Goal: Transaction & Acquisition: Purchase product/service

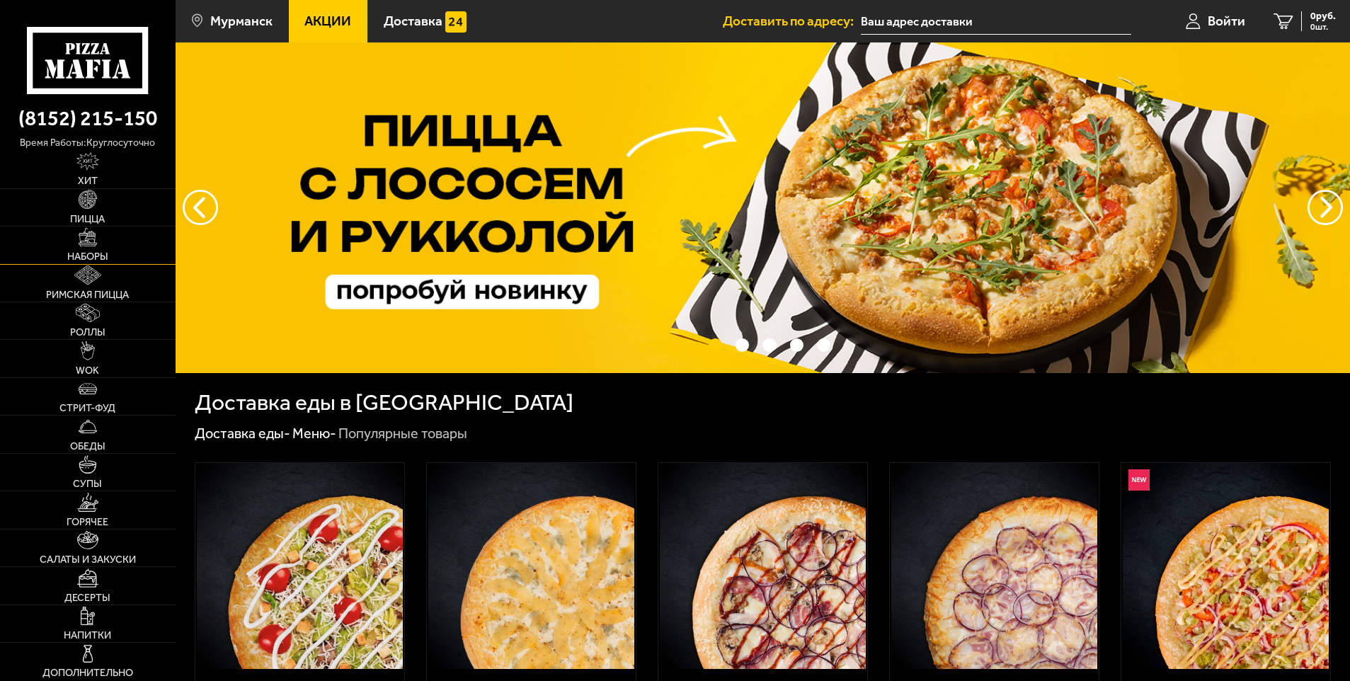
click at [98, 245] on link "Наборы" at bounding box center [88, 245] width 176 height 37
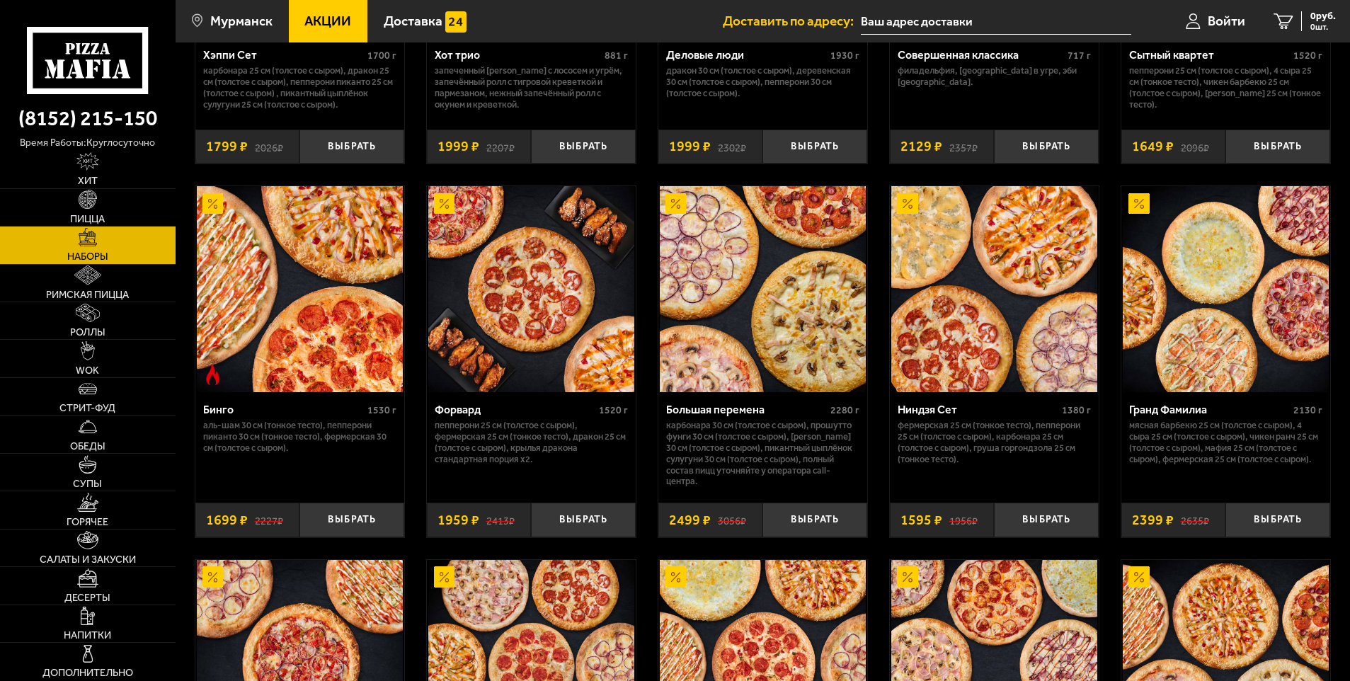
scroll to position [2116, 0]
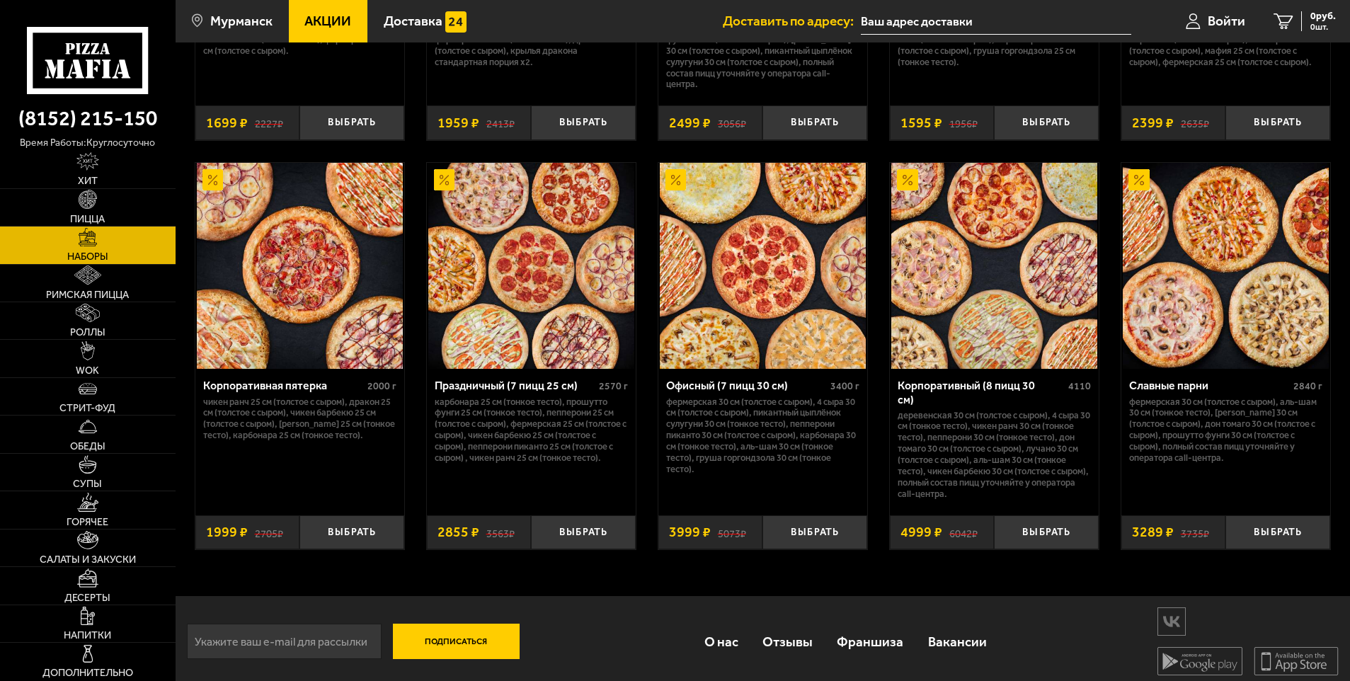
click at [1201, 237] on img at bounding box center [1226, 266] width 206 height 206
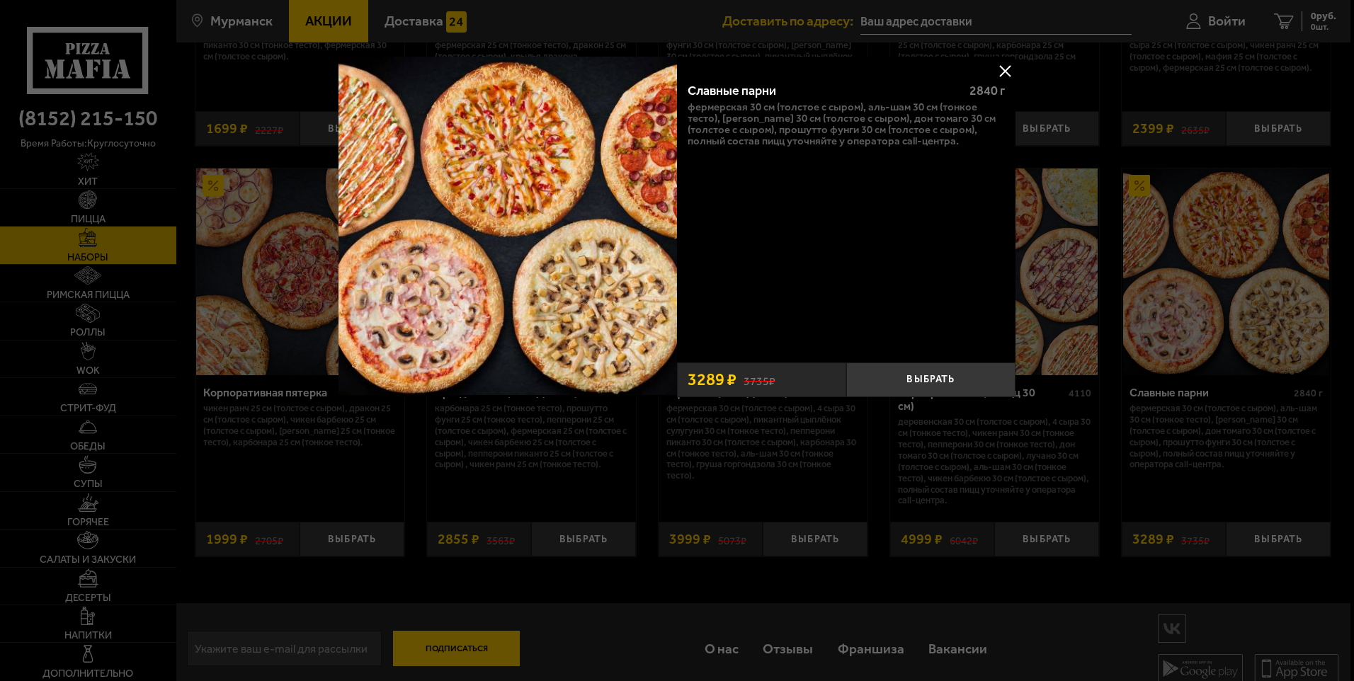
click at [1006, 70] on button at bounding box center [1004, 70] width 21 height 21
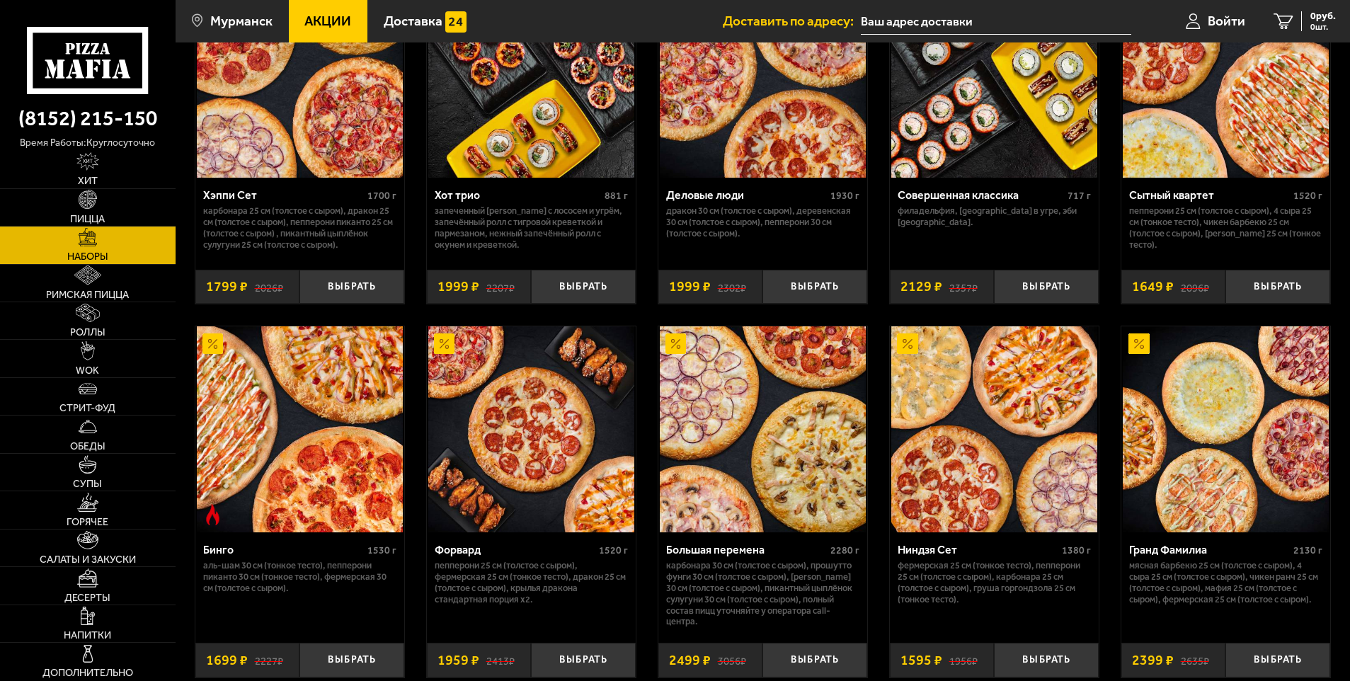
scroll to position [1691, 0]
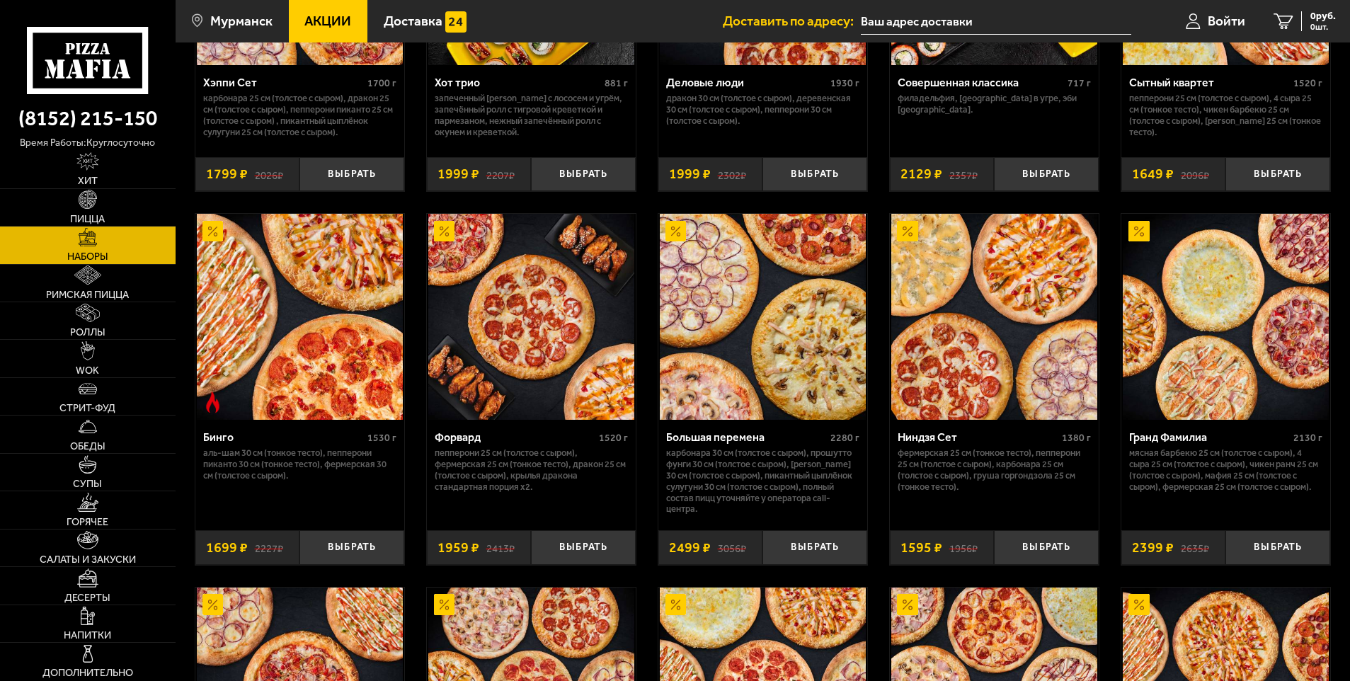
click at [712, 406] on img at bounding box center [763, 317] width 206 height 206
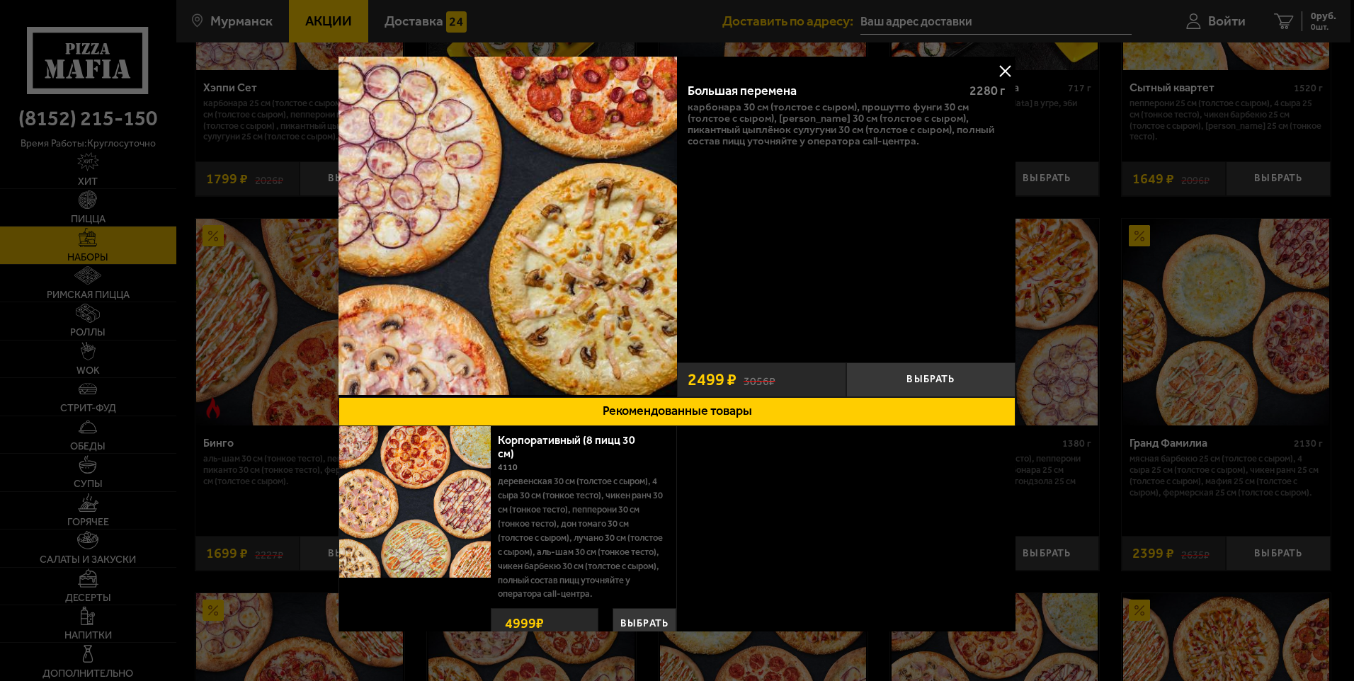
click at [996, 71] on button at bounding box center [1004, 70] width 21 height 21
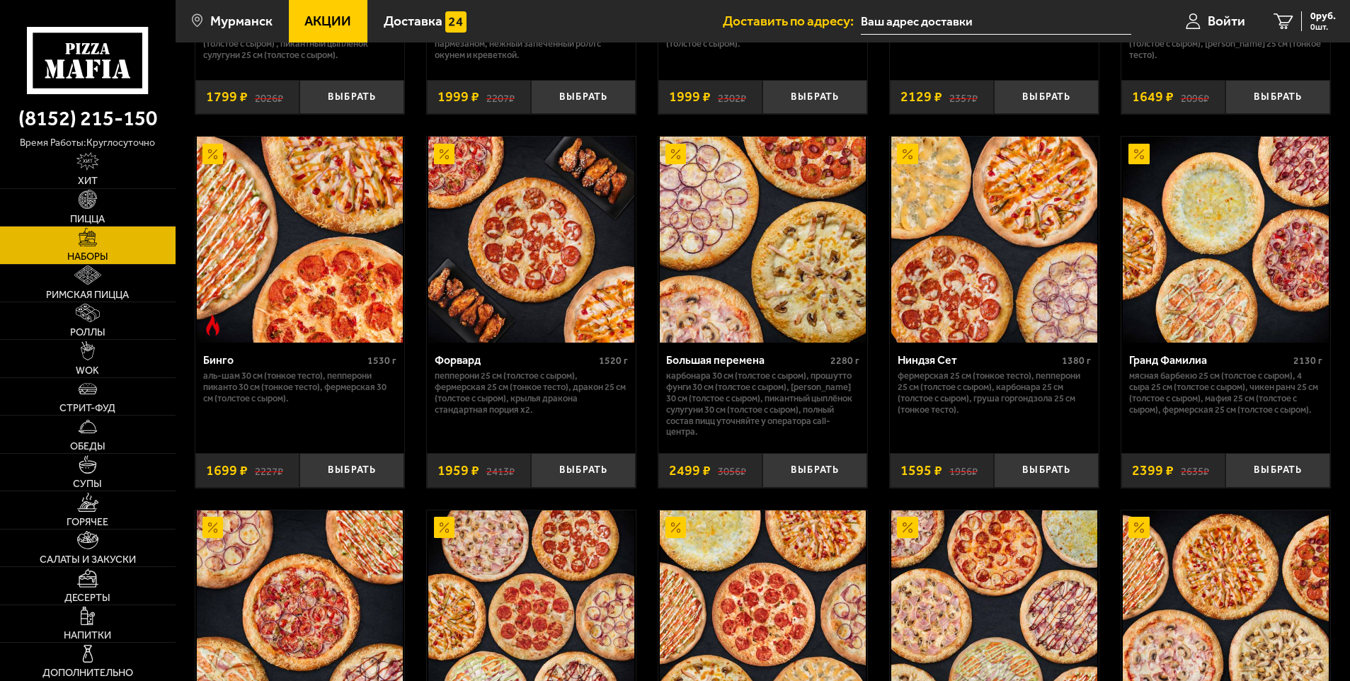
scroll to position [1911, 0]
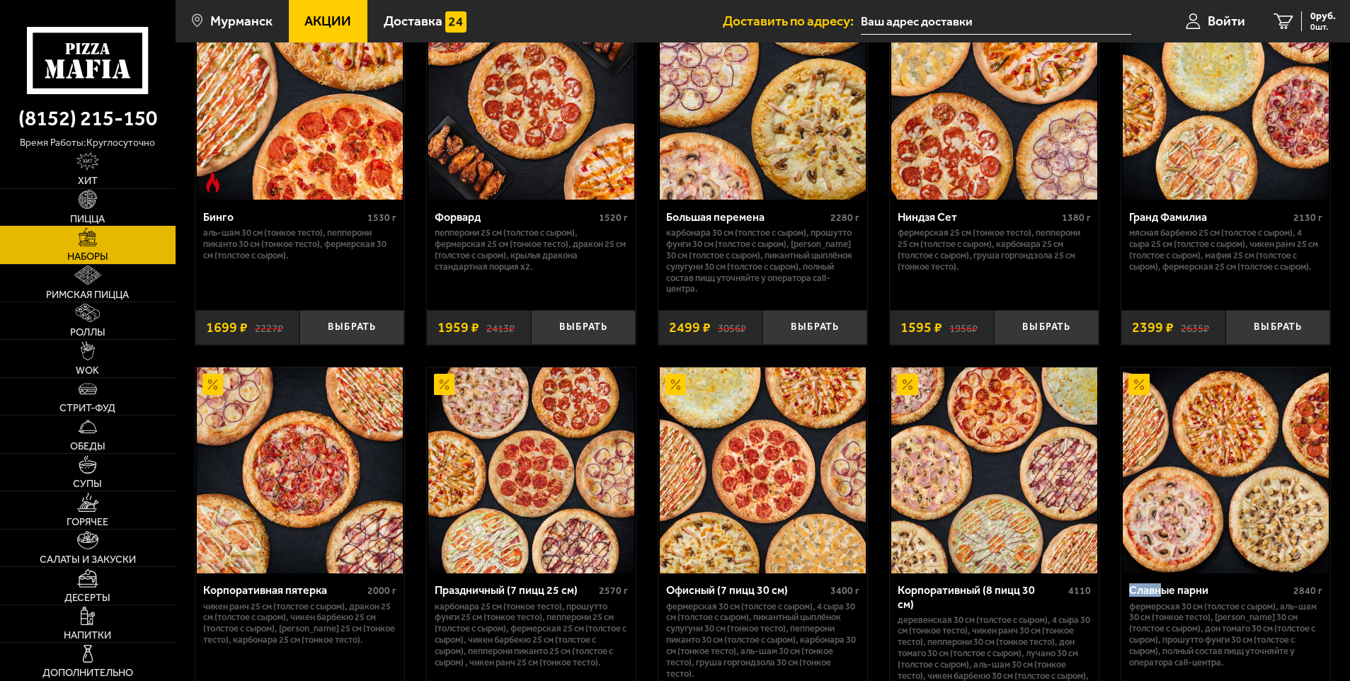
click at [86, 215] on span "Пицца" at bounding box center [87, 220] width 35 height 10
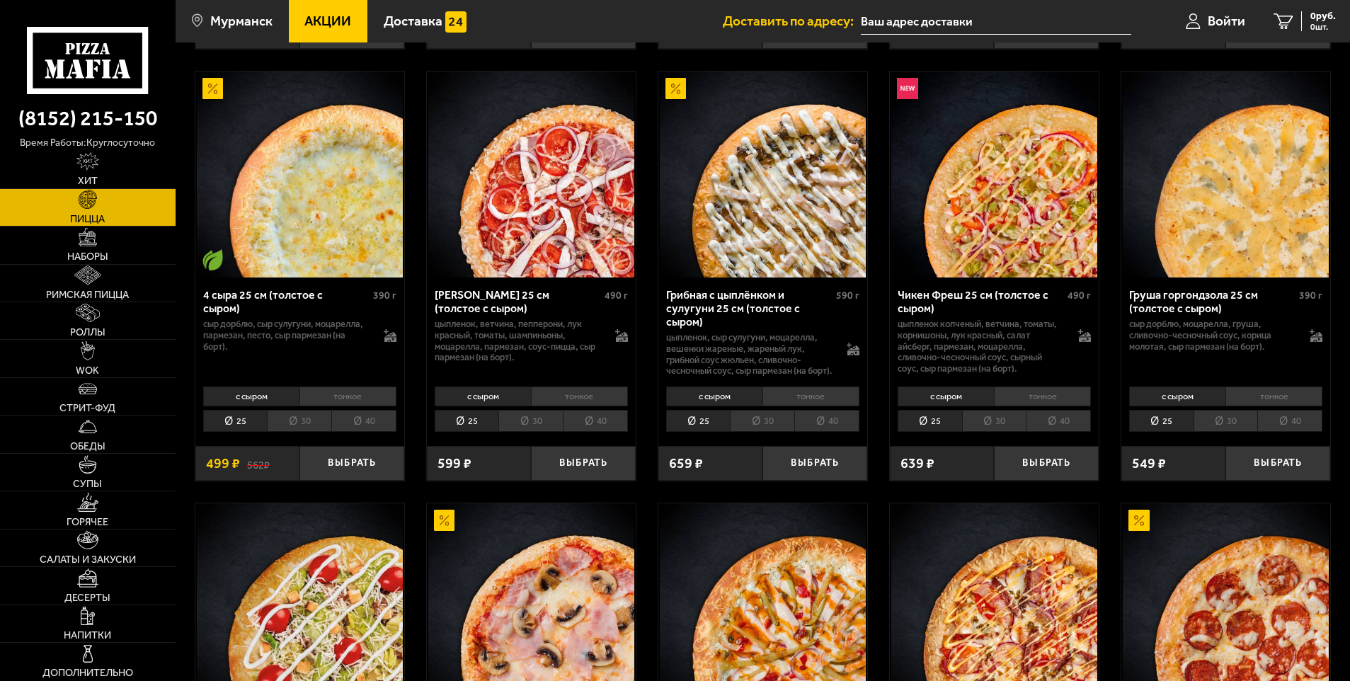
scroll to position [1203, 0]
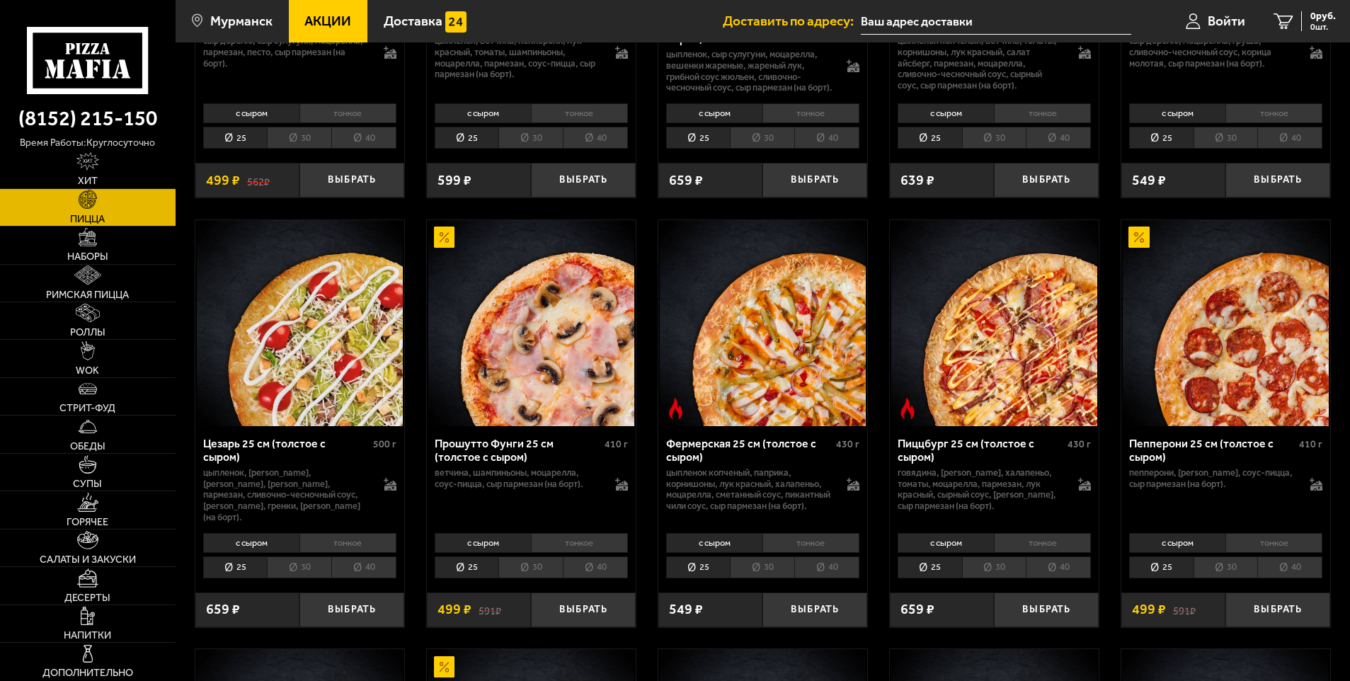
click at [355, 23] on link "Акции" at bounding box center [328, 21] width 79 height 42
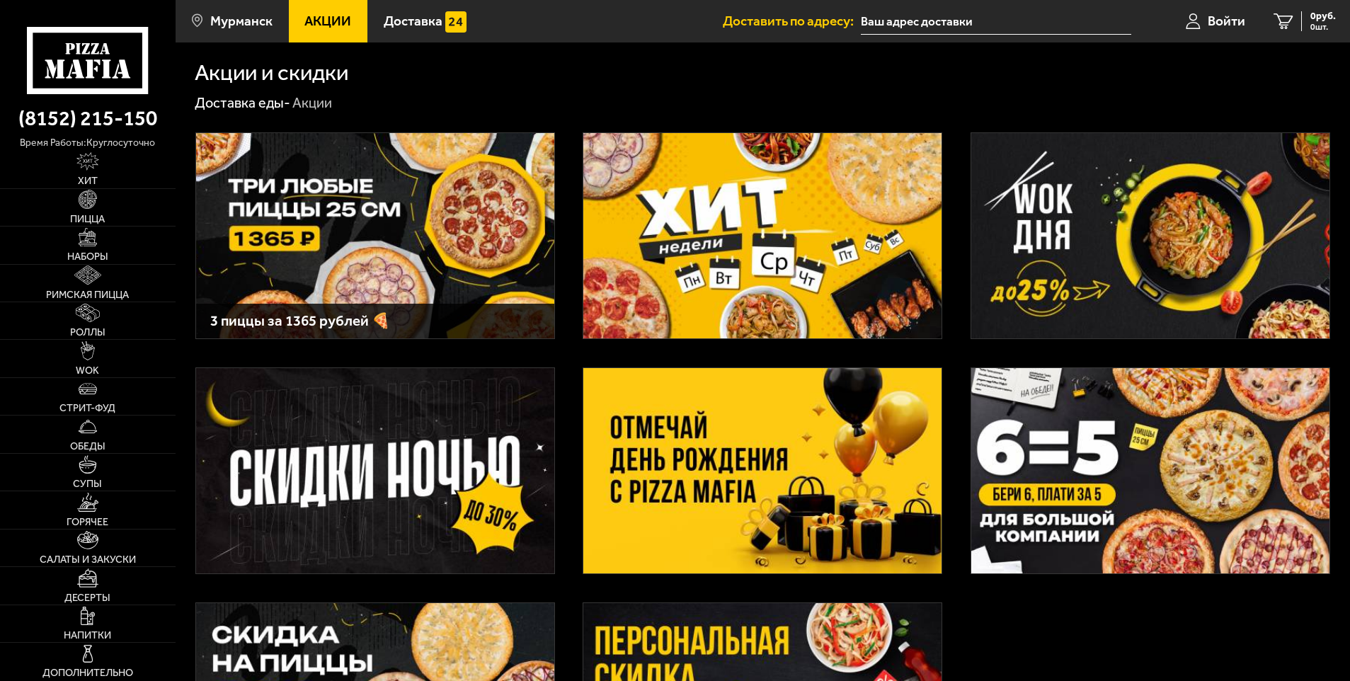
click at [708, 451] on img at bounding box center [762, 470] width 358 height 205
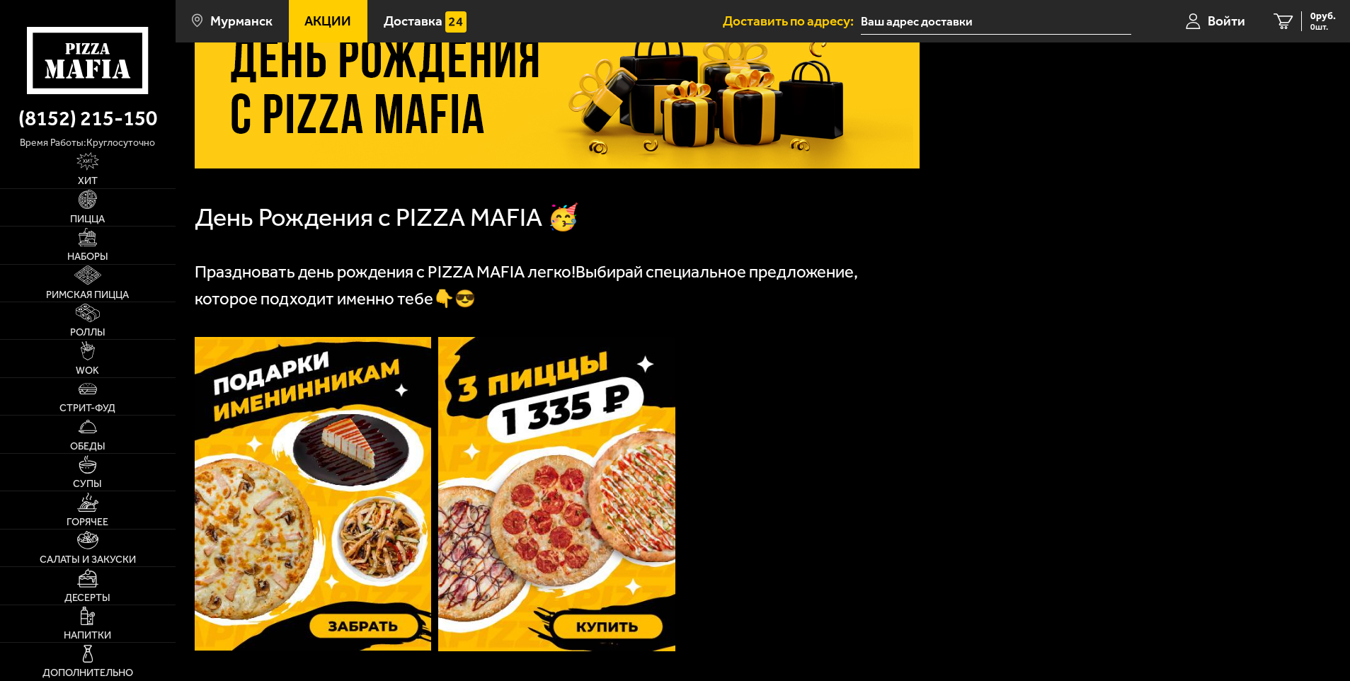
scroll to position [212, 0]
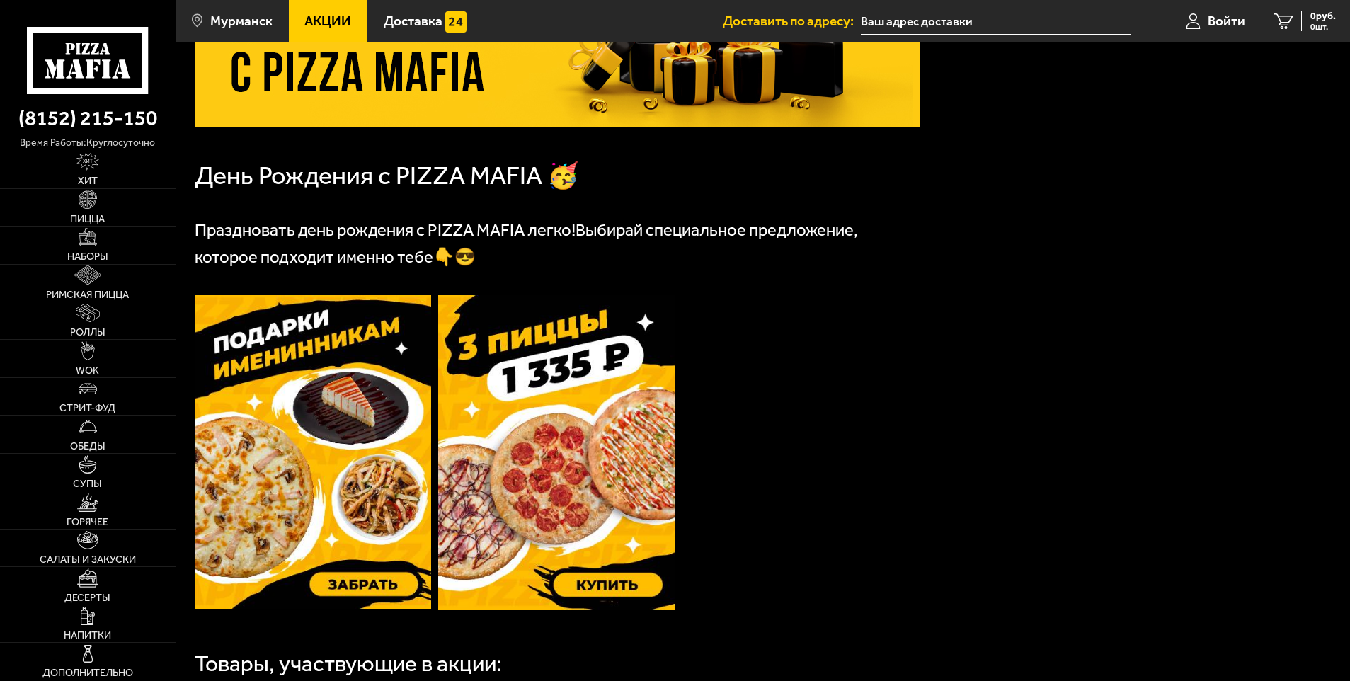
click at [333, 419] on img at bounding box center [313, 452] width 237 height 314
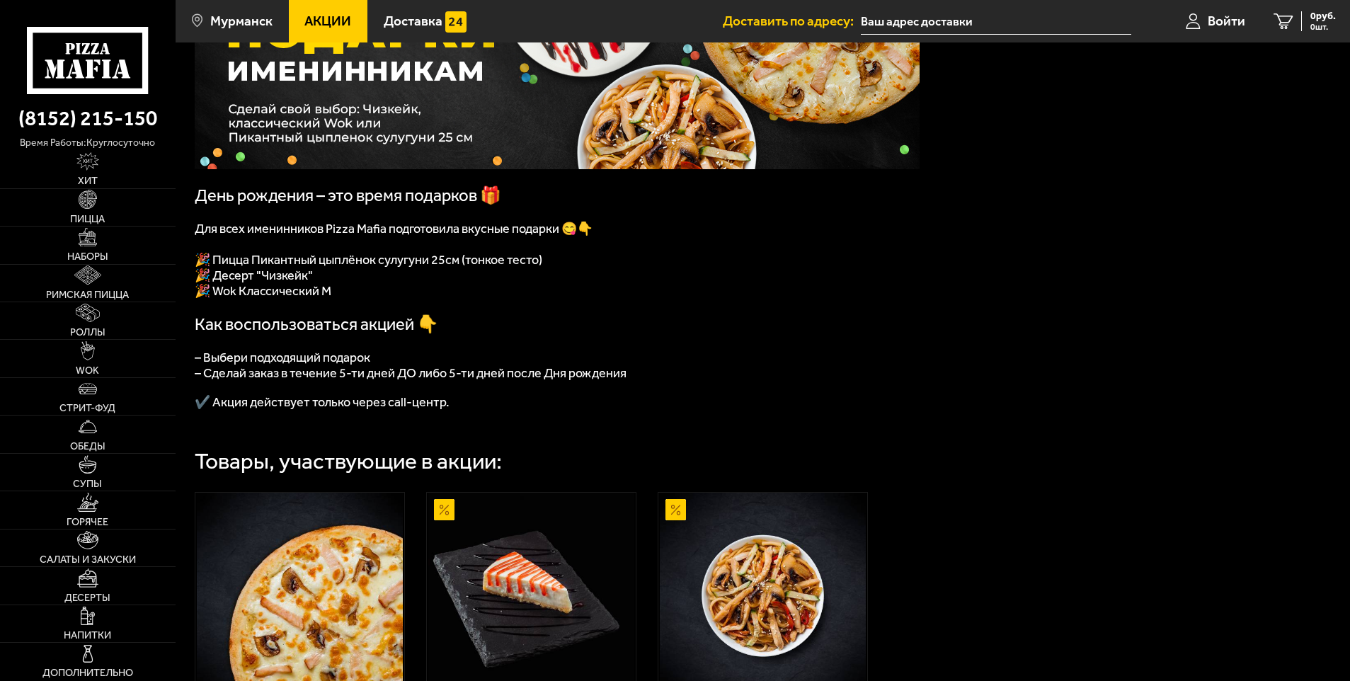
scroll to position [71, 0]
